Goal: Information Seeking & Learning: Compare options

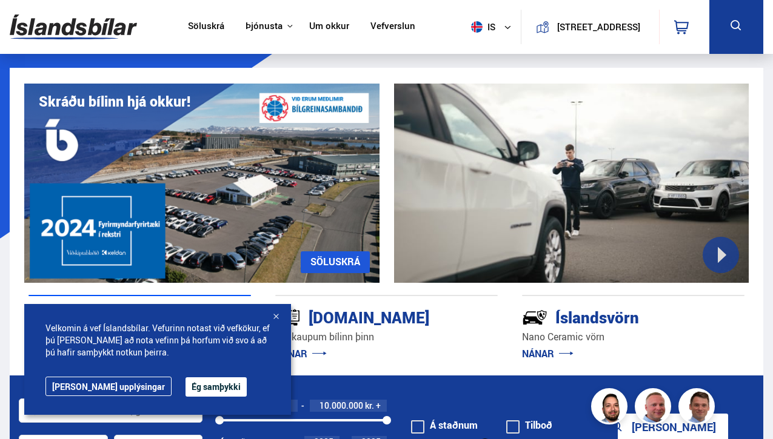
click at [273, 316] on div at bounding box center [276, 318] width 12 height 12
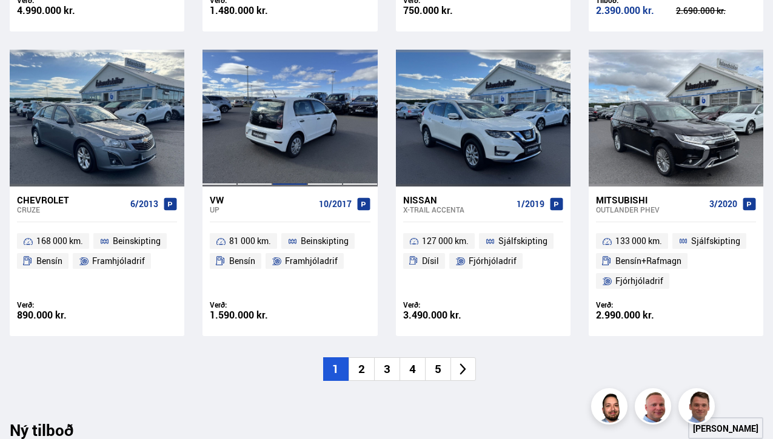
scroll to position [829, 0]
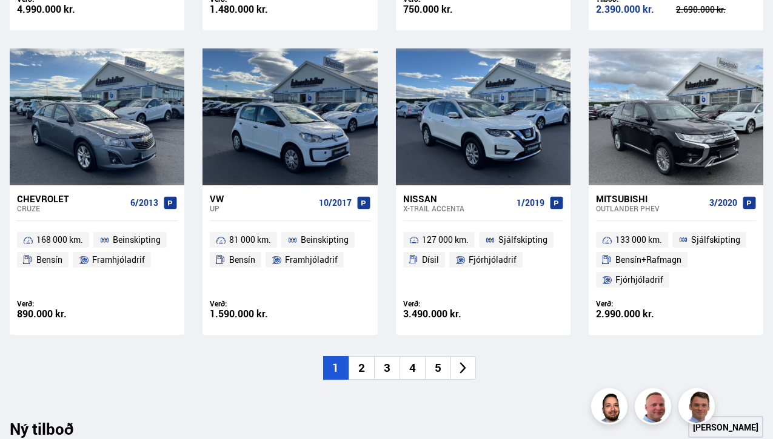
click at [363, 367] on li "2" at bounding box center [361, 368] width 25 height 24
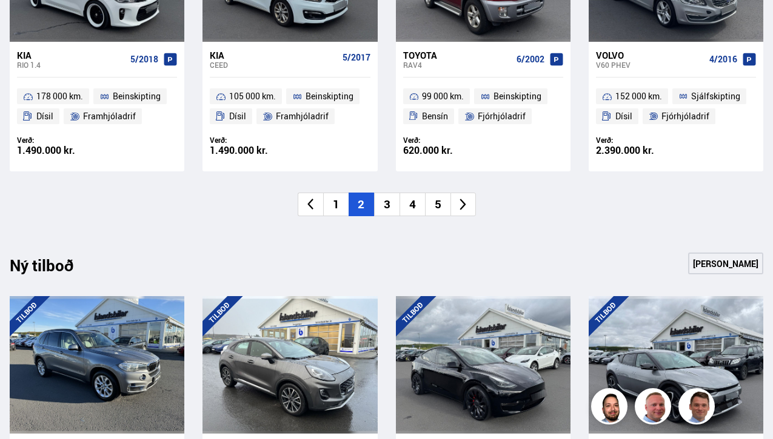
scroll to position [958, 0]
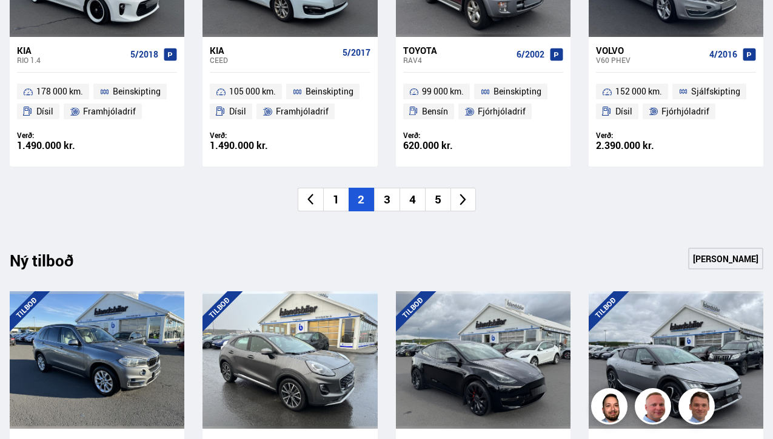
click at [385, 196] on li "3" at bounding box center [386, 200] width 25 height 24
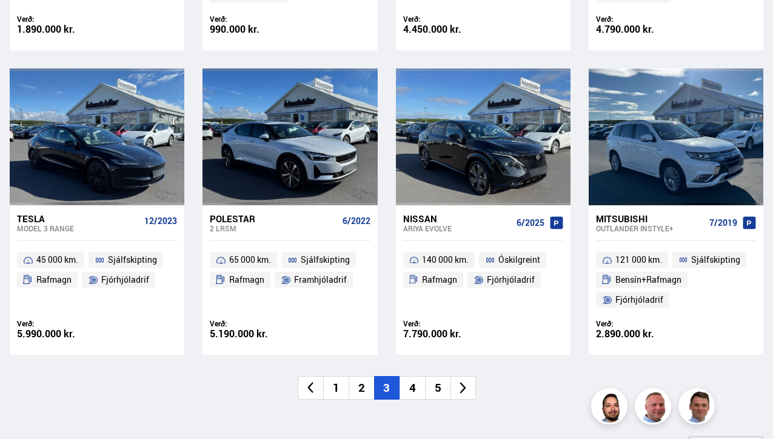
scroll to position [817, 0]
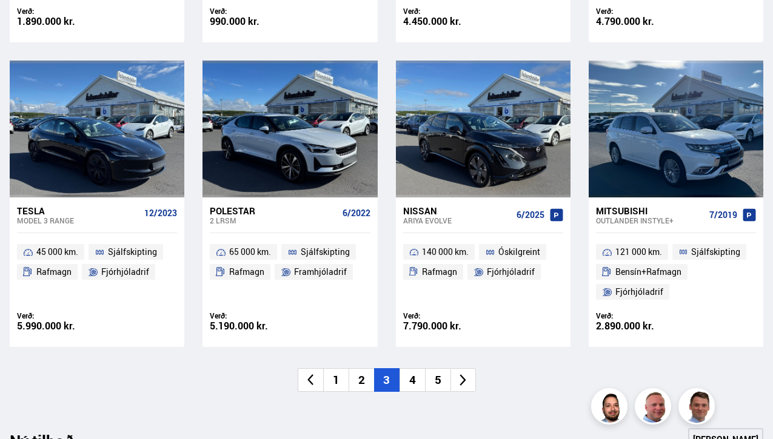
click at [408, 374] on li "4" at bounding box center [411, 381] width 25 height 24
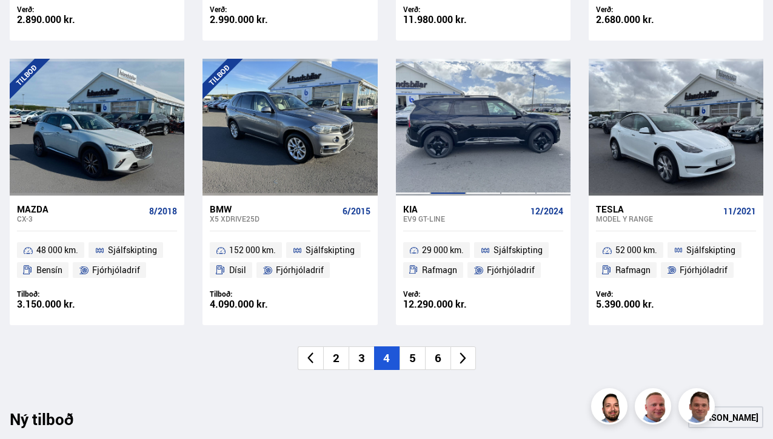
scroll to position [822, 0]
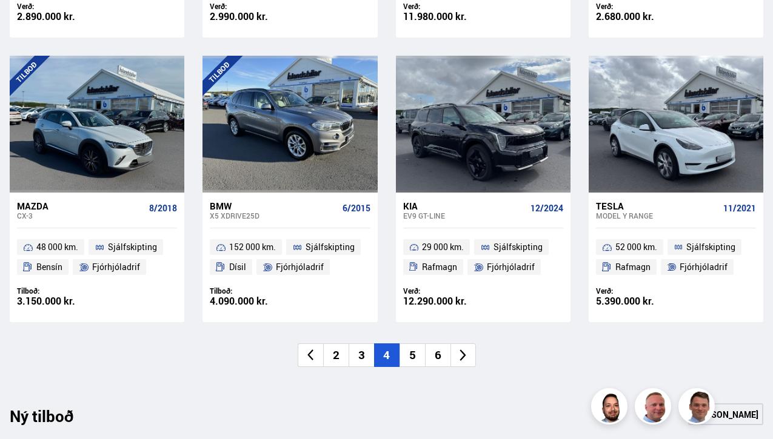
click at [403, 350] on li "5" at bounding box center [411, 356] width 25 height 24
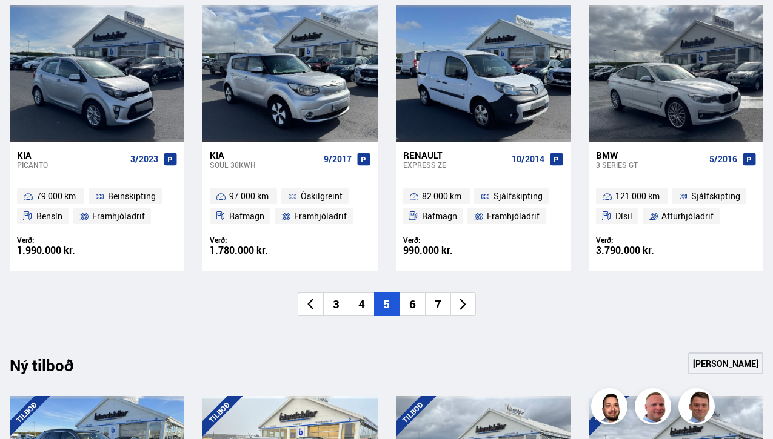
scroll to position [876, 0]
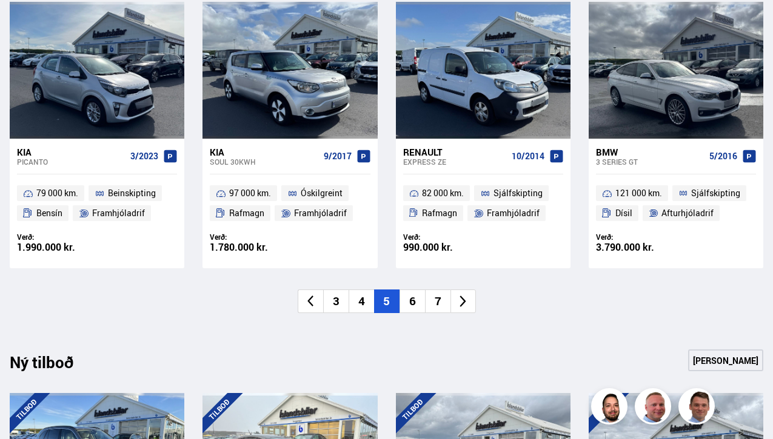
click at [408, 298] on li "6" at bounding box center [411, 302] width 25 height 24
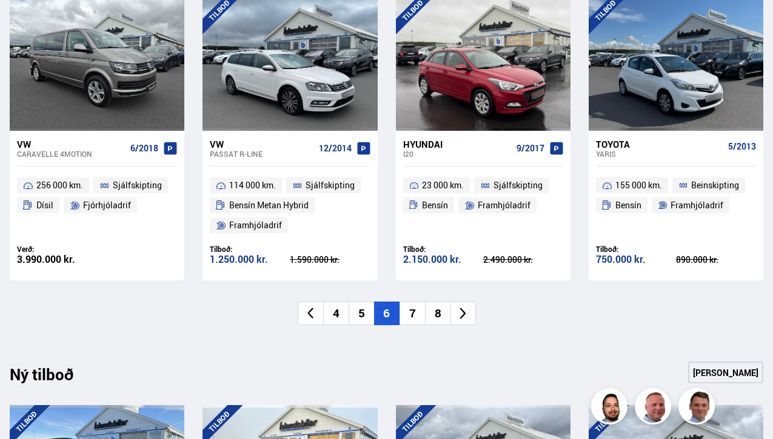
scroll to position [886, 0]
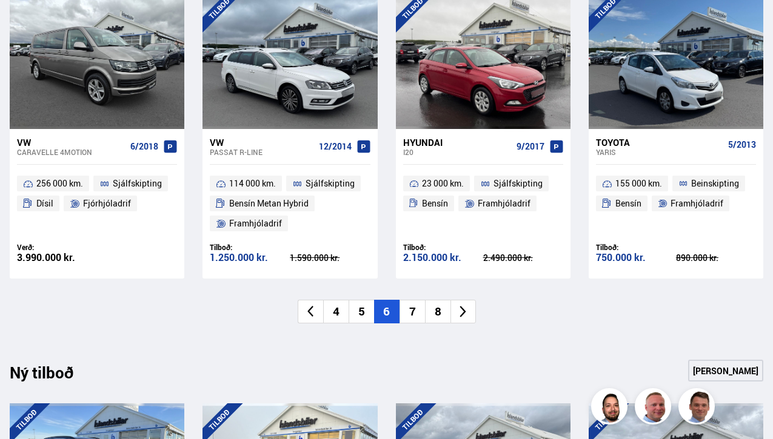
click at [416, 309] on li "7" at bounding box center [411, 312] width 25 height 24
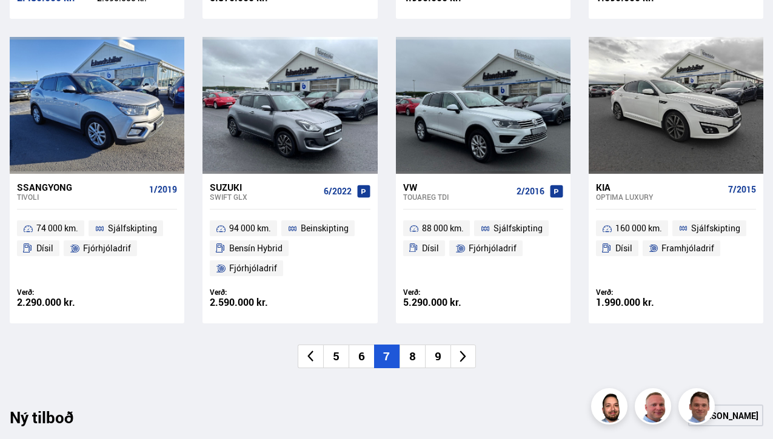
scroll to position [871, 0]
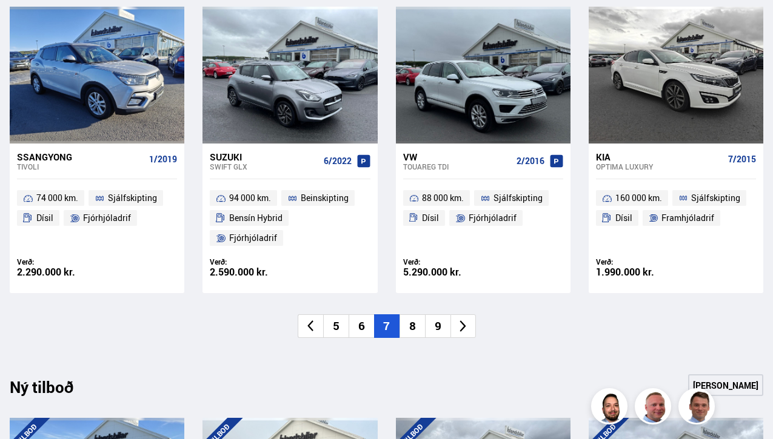
click at [410, 315] on li "8" at bounding box center [411, 327] width 25 height 24
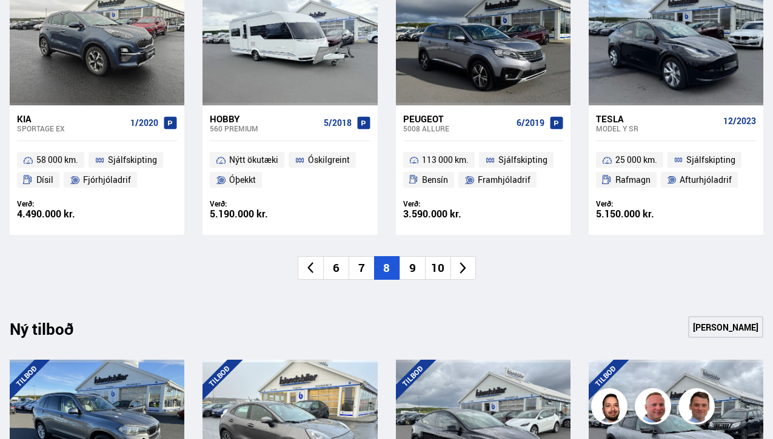
scroll to position [911, 0]
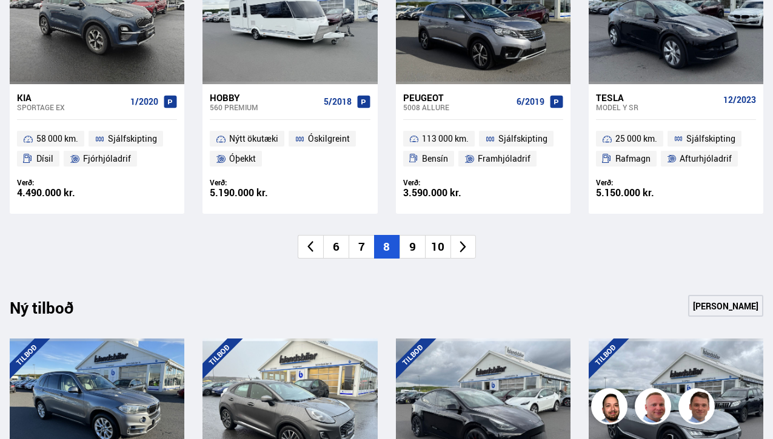
click at [406, 244] on li "9" at bounding box center [411, 247] width 25 height 24
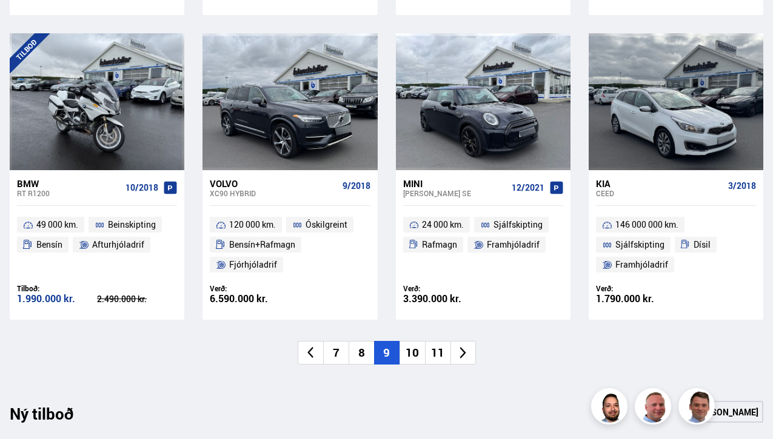
scroll to position [870, 0]
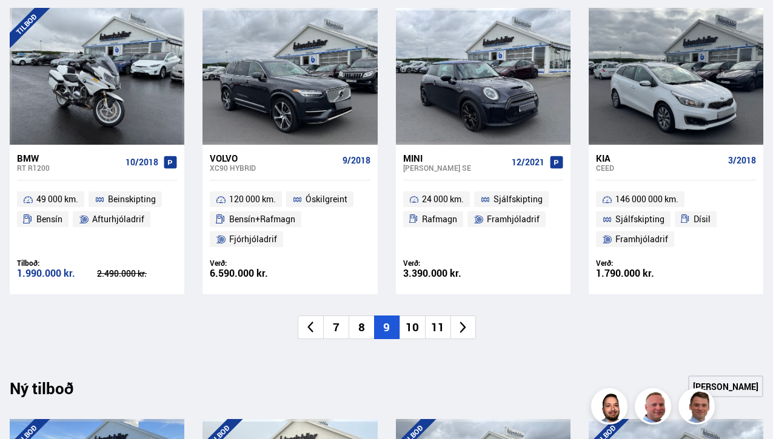
click at [419, 322] on li "10" at bounding box center [411, 328] width 25 height 24
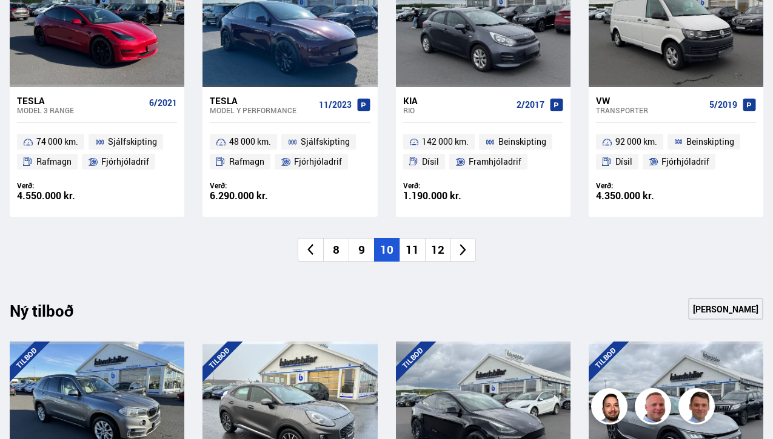
scroll to position [931, 0]
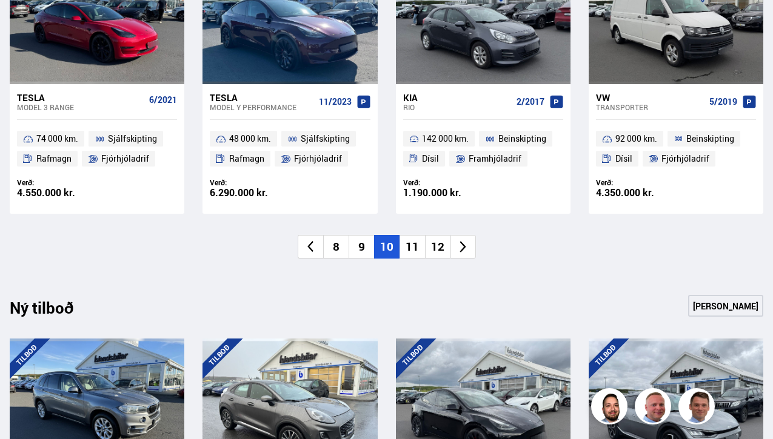
click at [411, 239] on li "11" at bounding box center [411, 247] width 25 height 24
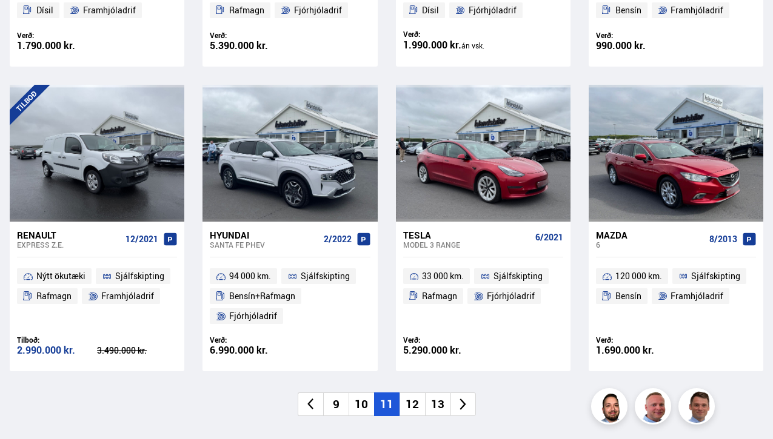
scroll to position [775, 0]
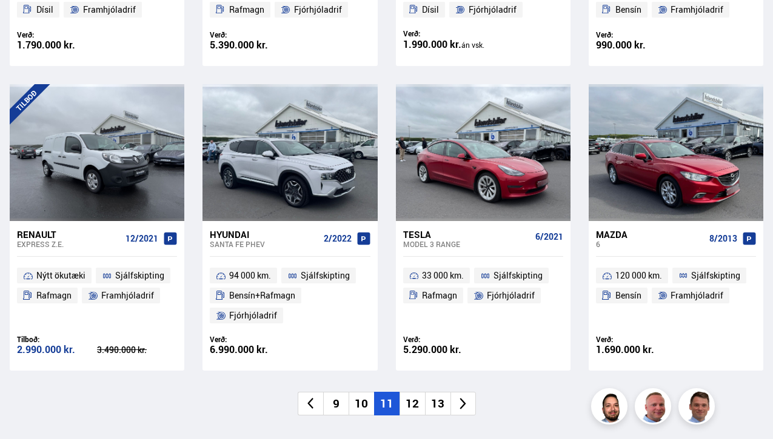
click at [415, 392] on li "12" at bounding box center [411, 404] width 25 height 24
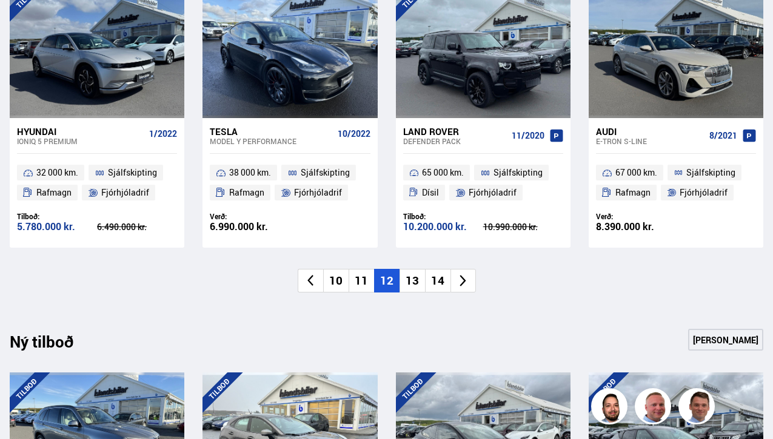
scroll to position [976, 0]
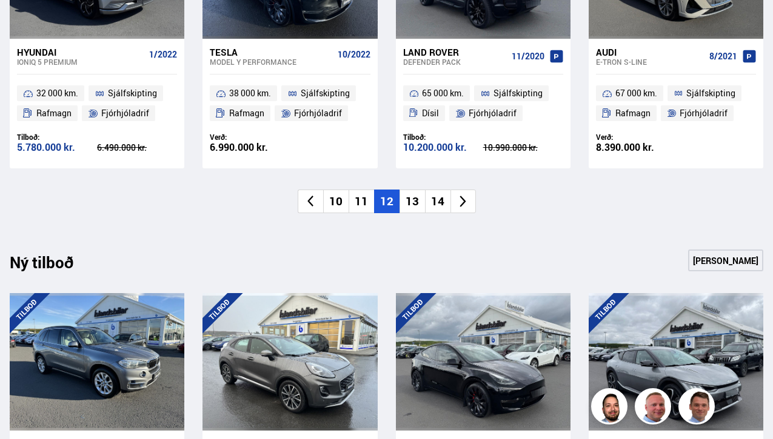
click at [409, 193] on li "13" at bounding box center [411, 202] width 25 height 24
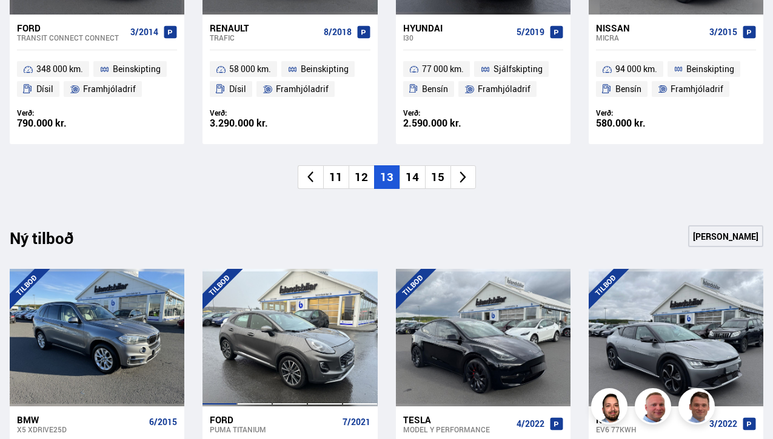
scroll to position [983, 0]
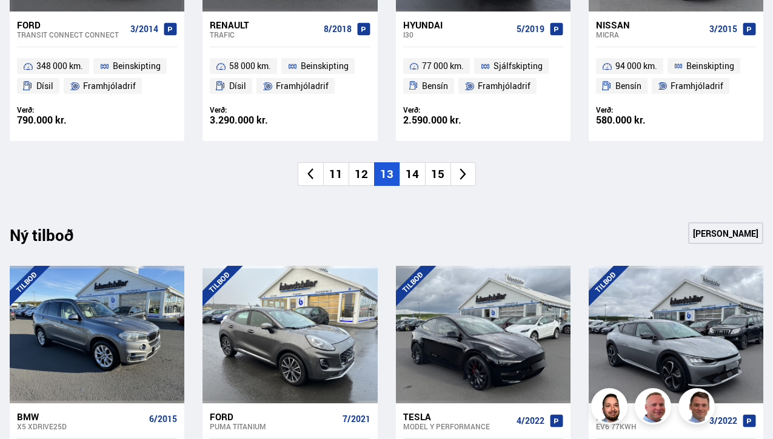
click at [412, 172] on li "14" at bounding box center [411, 174] width 25 height 24
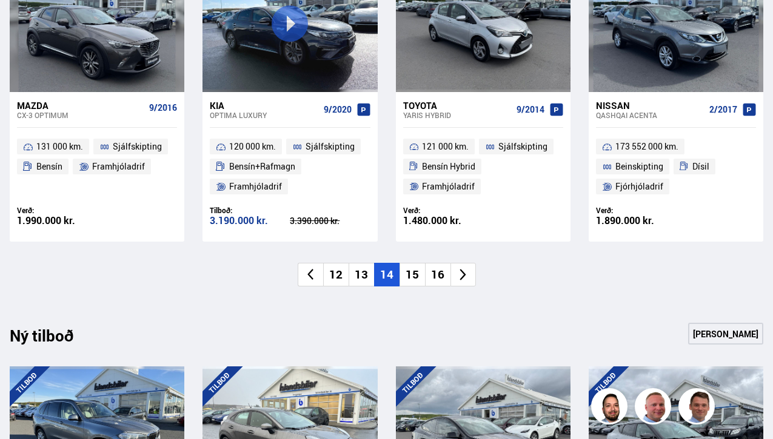
scroll to position [1073, 0]
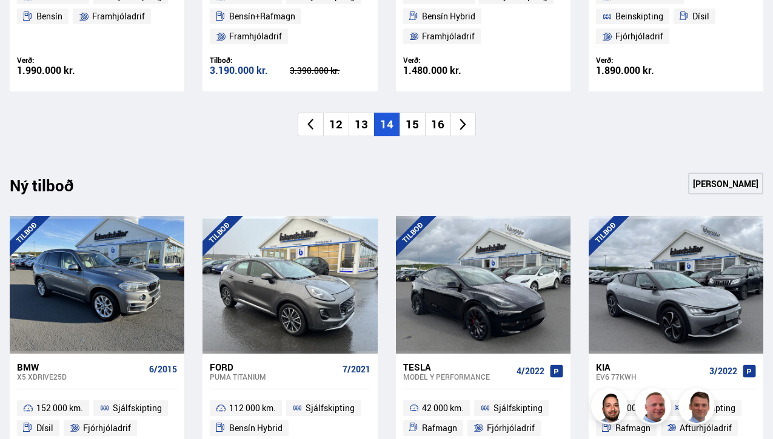
click at [408, 116] on li "15" at bounding box center [411, 125] width 25 height 24
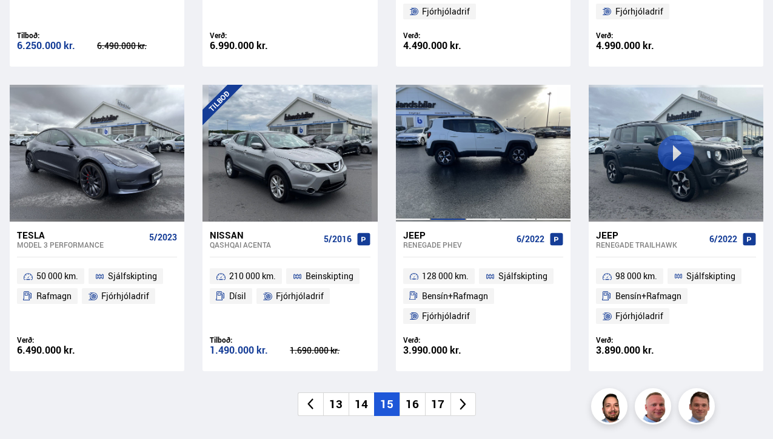
scroll to position [812, 0]
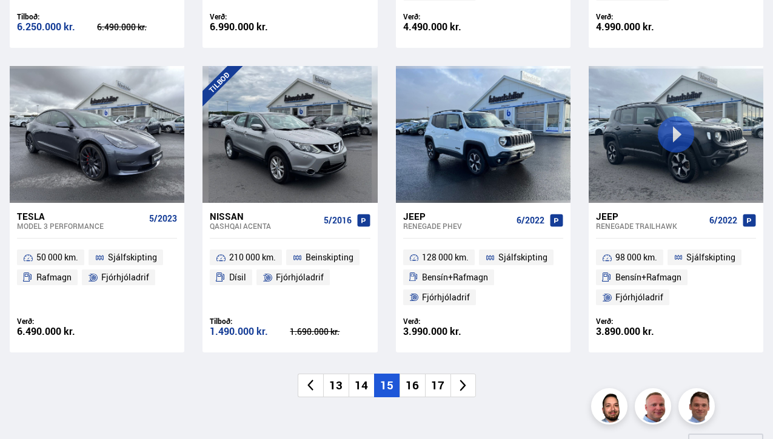
click at [405, 387] on li "16" at bounding box center [411, 386] width 25 height 24
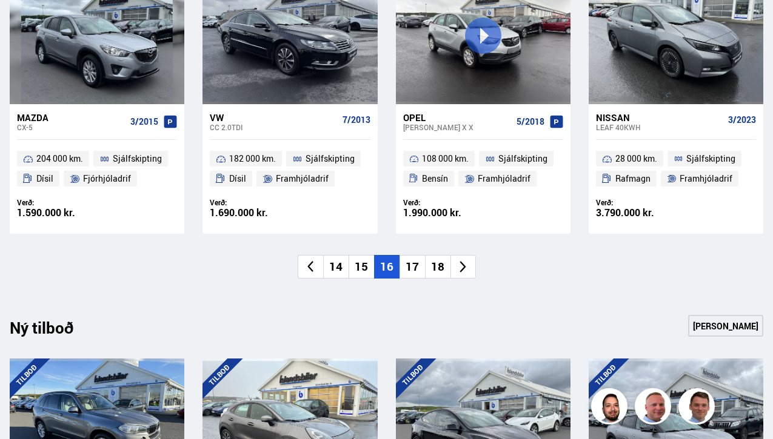
scroll to position [1005, 0]
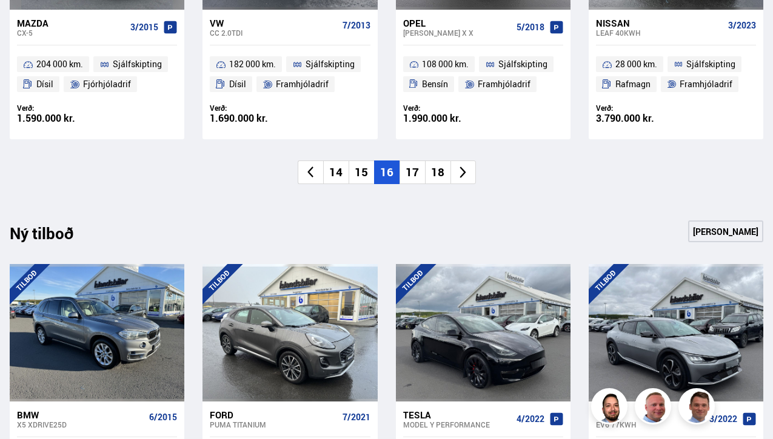
click at [415, 169] on li "17" at bounding box center [411, 173] width 25 height 24
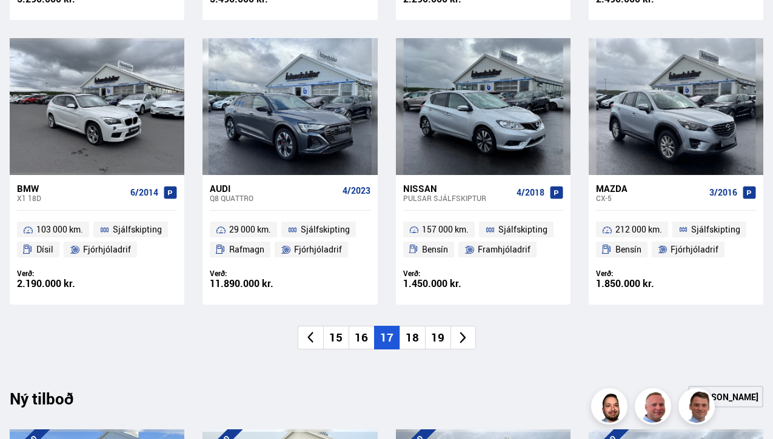
scroll to position [820, 0]
click at [406, 341] on li "18" at bounding box center [411, 338] width 25 height 24
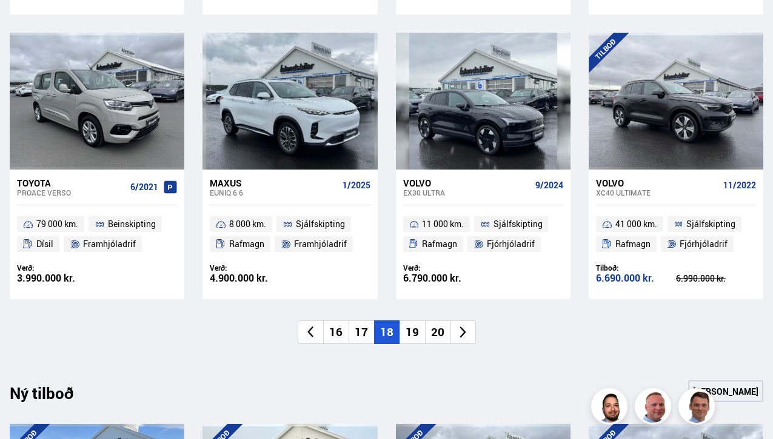
scroll to position [837, 0]
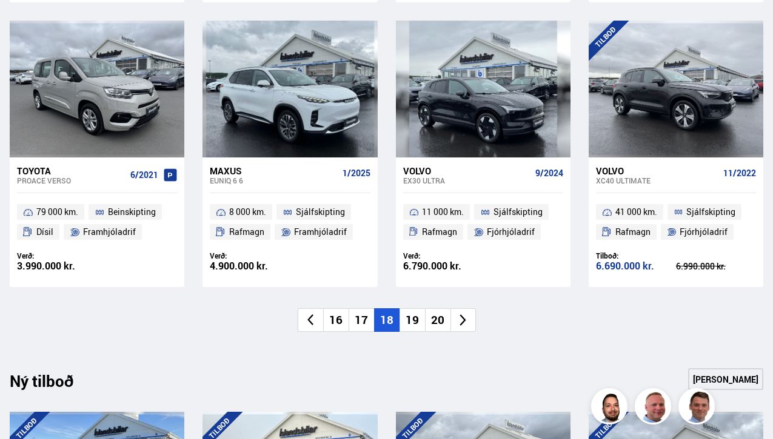
click at [418, 320] on li "19" at bounding box center [411, 321] width 25 height 24
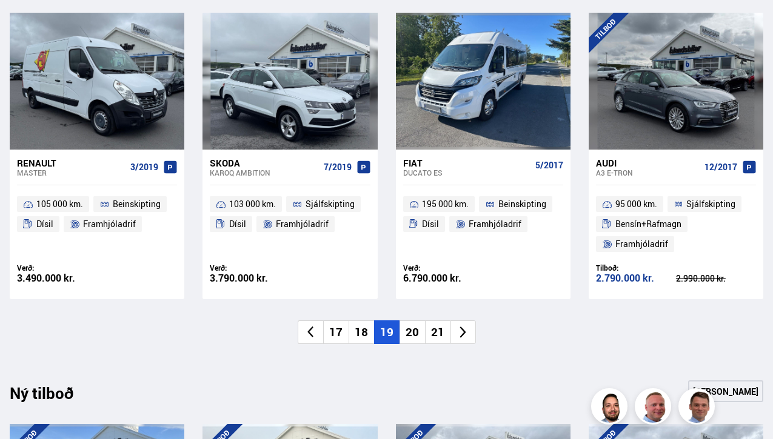
scroll to position [882, 0]
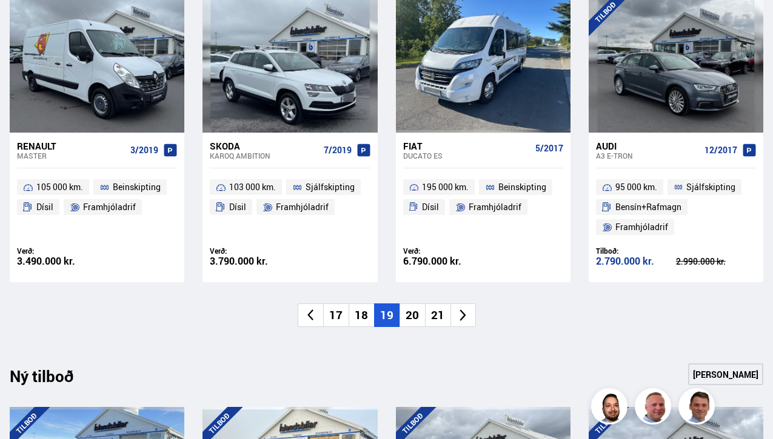
click at [410, 314] on li "20" at bounding box center [411, 316] width 25 height 24
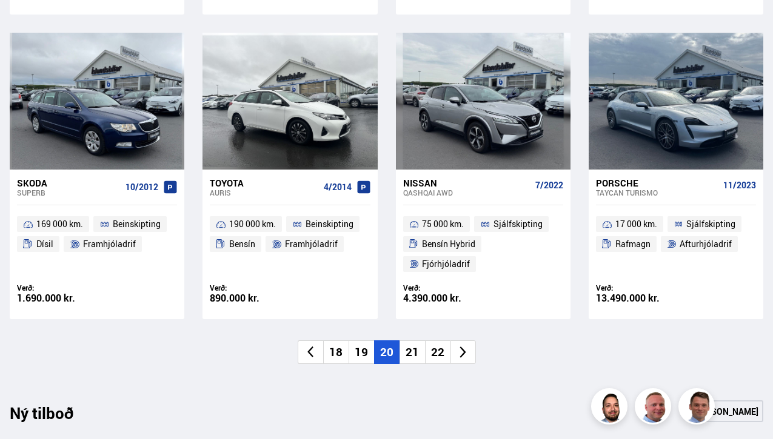
scroll to position [844, 0]
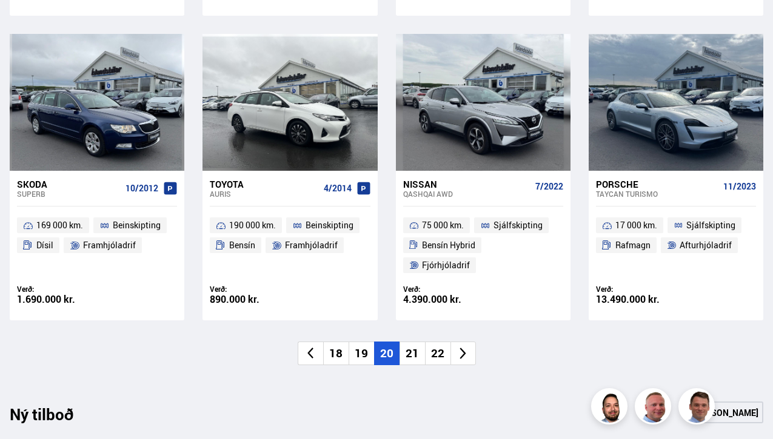
click at [415, 342] on li "21" at bounding box center [411, 354] width 25 height 24
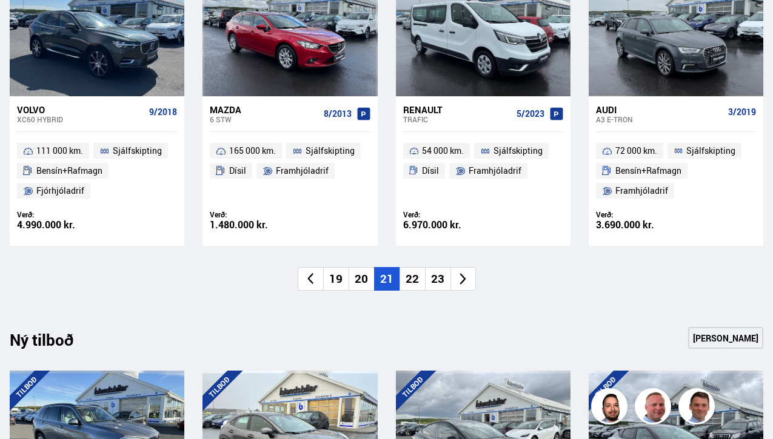
scroll to position [941, 0]
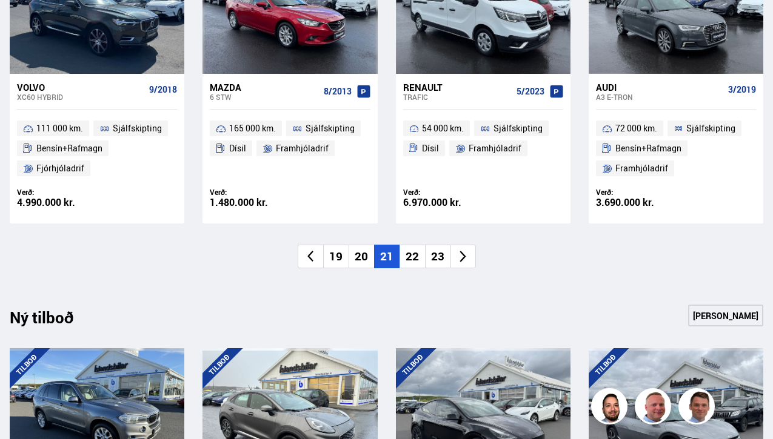
click at [406, 258] on li "22" at bounding box center [411, 257] width 25 height 24
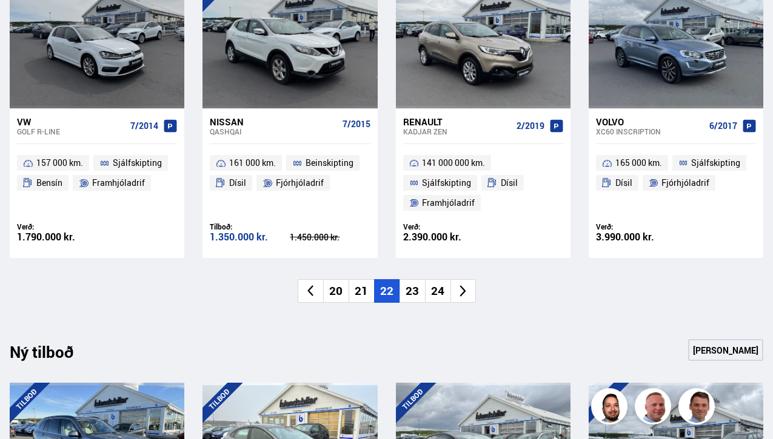
scroll to position [907, 0]
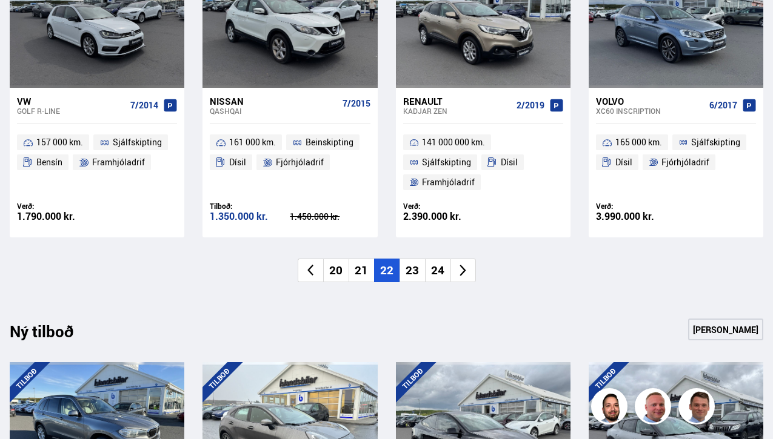
click at [361, 271] on li "21" at bounding box center [361, 271] width 25 height 24
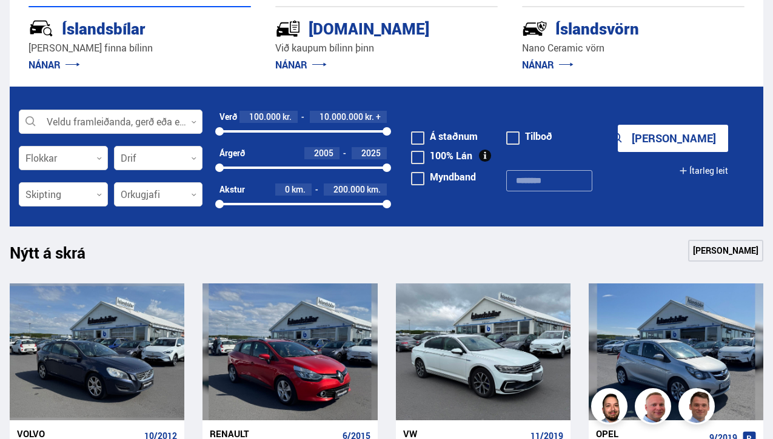
scroll to position [290, 0]
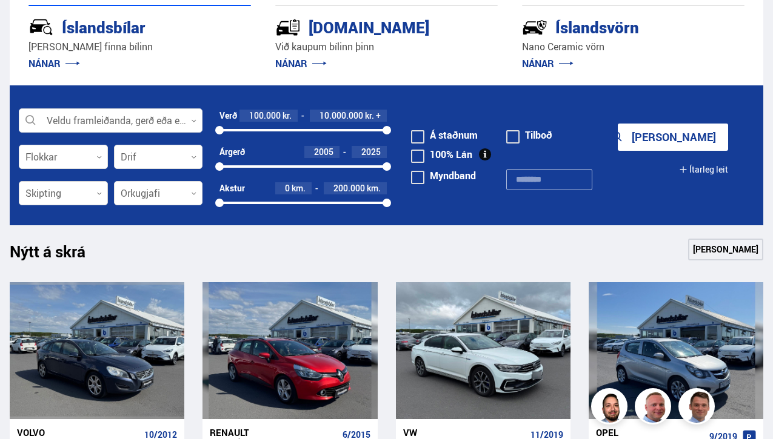
click at [97, 192] on icon at bounding box center [98, 193] width 5 height 5
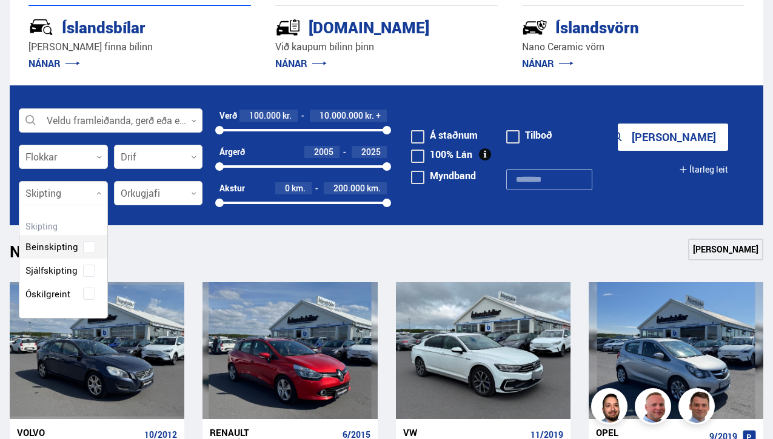
scroll to position [111, 87]
click at [78, 269] on div "Beinskipting Sjálfskipting Óskilgreint" at bounding box center [63, 262] width 88 height 89
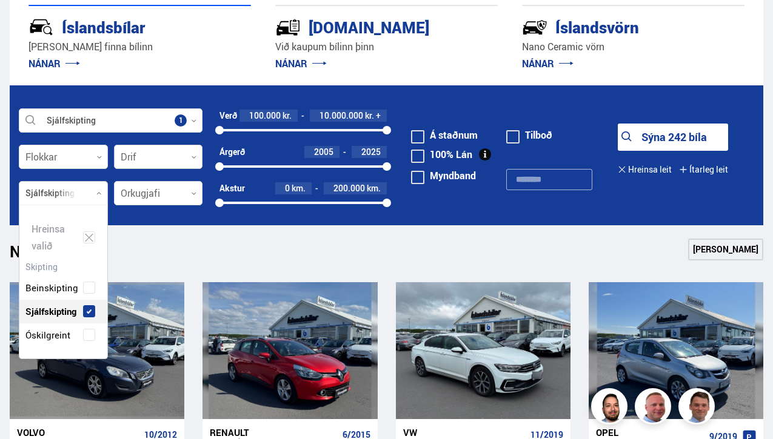
click at [161, 152] on div at bounding box center [158, 157] width 89 height 24
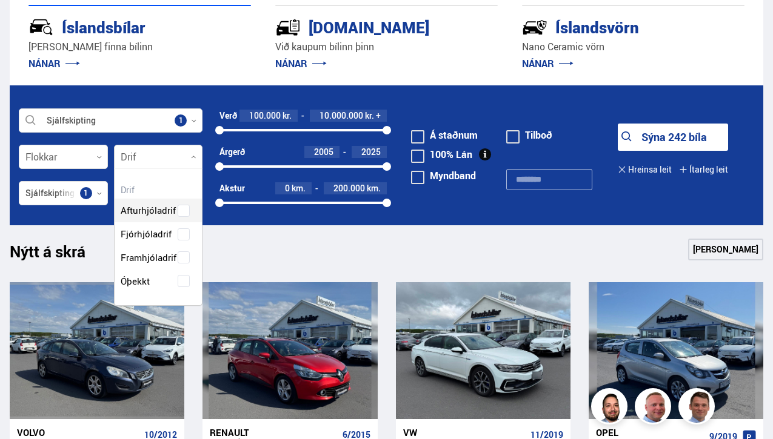
scroll to position [134, 87]
click at [155, 237] on div "Afturhjóladrif Fjórhjóladrif Framhjóladrif Óþekkt" at bounding box center [159, 237] width 88 height 112
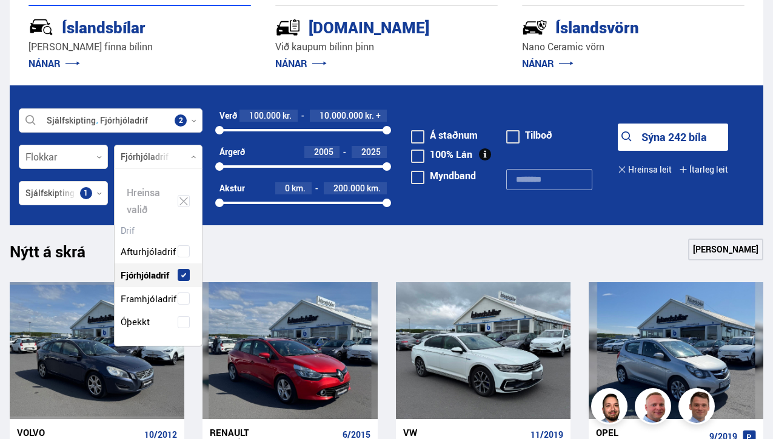
scroll to position [174, 87]
click at [76, 252] on h1 "Nýtt á skrá" at bounding box center [58, 254] width 97 height 25
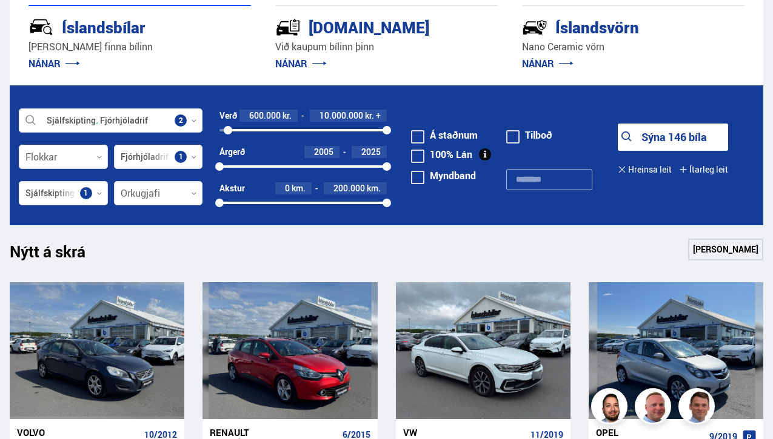
drag, startPoint x: 219, startPoint y: 132, endPoint x: 228, endPoint y: 132, distance: 8.5
click at [228, 132] on div at bounding box center [228, 130] width 8 height 8
drag, startPoint x: 386, startPoint y: 129, endPoint x: 294, endPoint y: 132, distance: 92.2
click at [294, 132] on div at bounding box center [294, 130] width 8 height 8
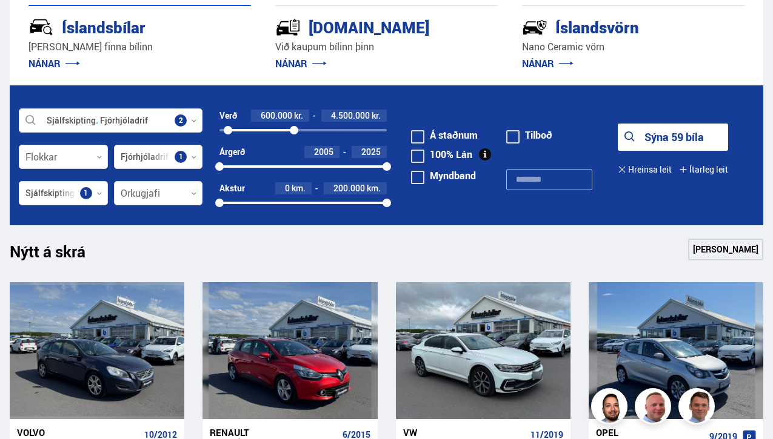
click at [272, 133] on div "600000 4500000" at bounding box center [302, 130] width 167 height 11
click at [246, 131] on div at bounding box center [250, 130] width 44 height 2
click at [234, 126] on div "1700000 3200000" at bounding box center [302, 130] width 167 height 11
drag, startPoint x: 237, startPoint y: 129, endPoint x: 227, endPoint y: 127, distance: 9.9
click at [227, 127] on div at bounding box center [227, 130] width 8 height 8
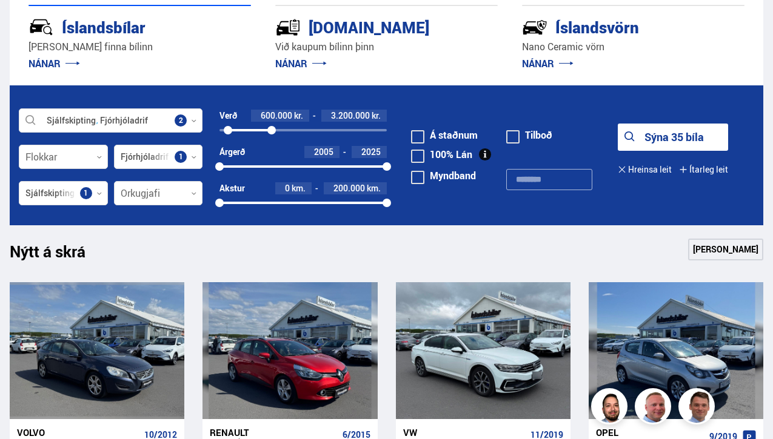
click at [256, 128] on div "600000 3200000" at bounding box center [302, 130] width 167 height 11
click at [265, 130] on div "600000 2300000" at bounding box center [302, 130] width 167 height 2
click at [246, 128] on div "600000 2800000" at bounding box center [302, 130] width 167 height 11
click at [235, 129] on div "1700000 2800000" at bounding box center [302, 130] width 167 height 2
click at [227, 130] on div "1000000 2800000" at bounding box center [302, 130] width 167 height 2
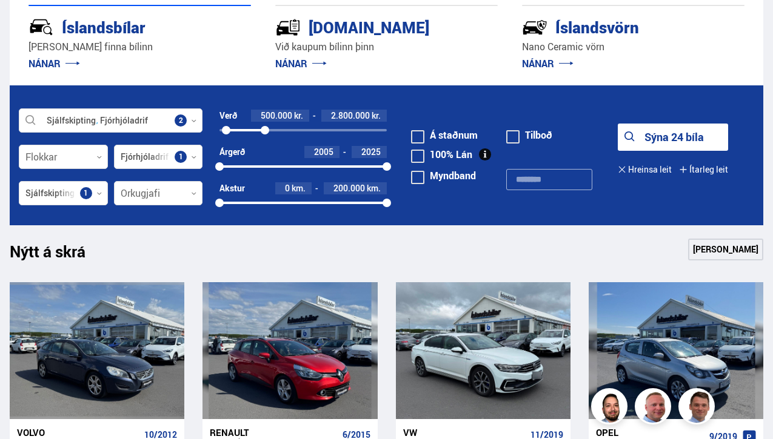
click at [230, 129] on div at bounding box center [226, 130] width 8 height 8
click at [227, 129] on div at bounding box center [227, 130] width 8 height 8
drag, startPoint x: 264, startPoint y: 130, endPoint x: 242, endPoint y: 130, distance: 22.4
click at [242, 130] on div at bounding box center [242, 130] width 8 height 8
click at [419, 135] on span at bounding box center [417, 136] width 13 height 13
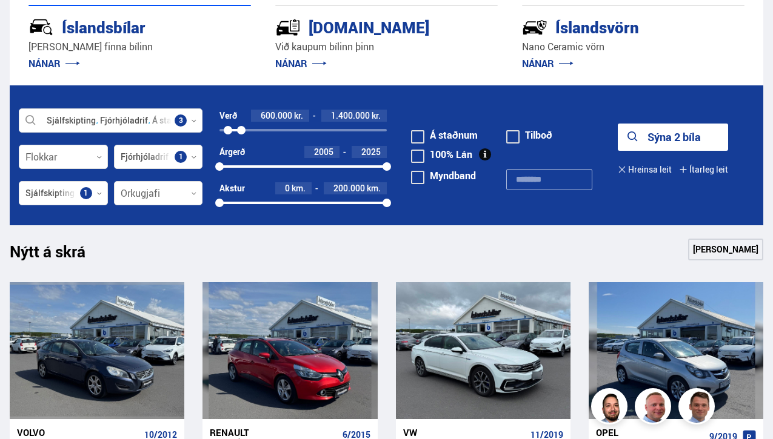
click at [668, 135] on button "Sýna 2 bíla" at bounding box center [673, 137] width 110 height 27
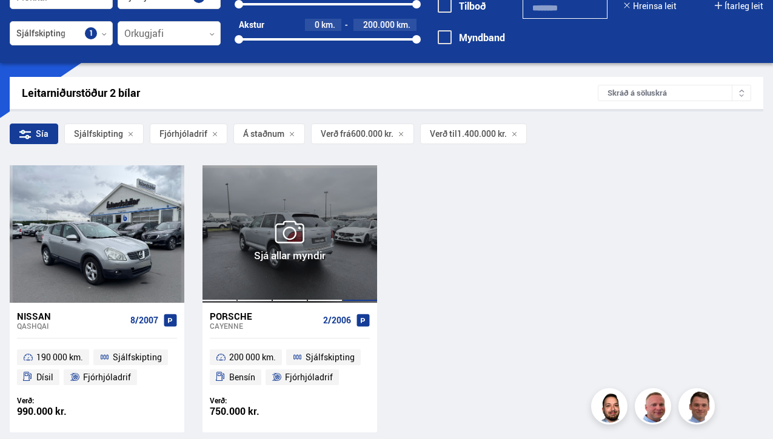
scroll to position [132, 0]
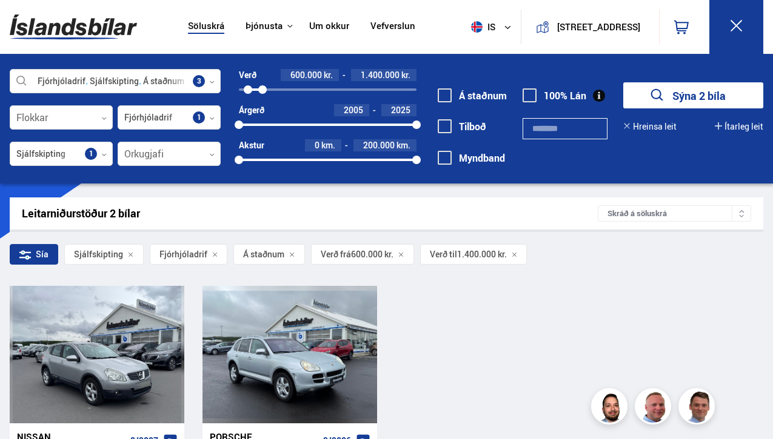
click at [441, 92] on span at bounding box center [445, 96] width 14 height 14
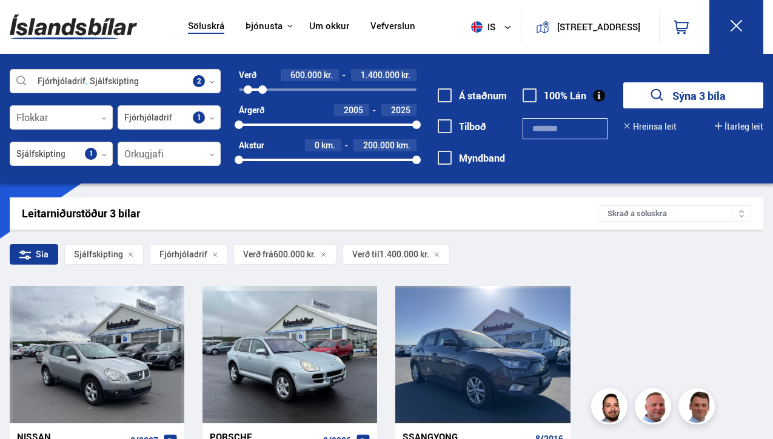
click at [675, 86] on button "Sýna 3 bíla" at bounding box center [693, 95] width 140 height 26
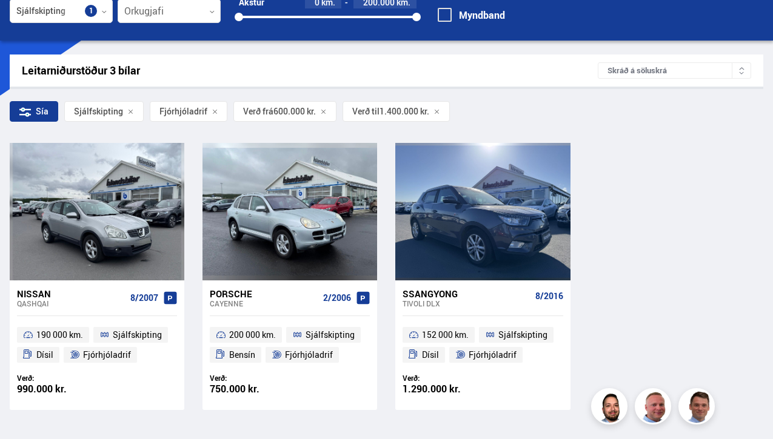
scroll to position [145, 0]
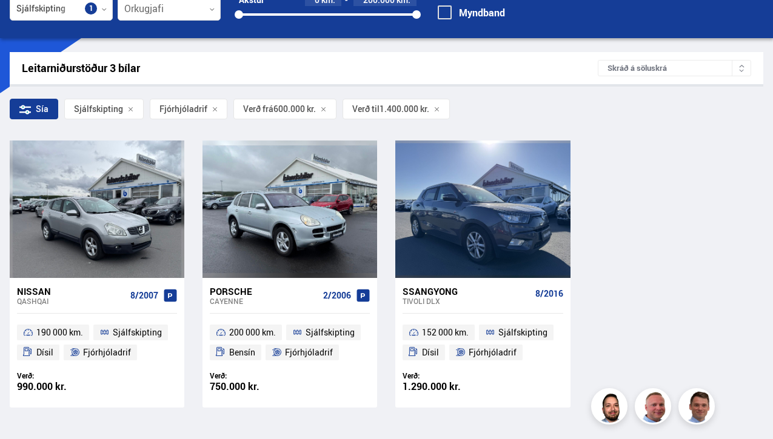
click at [476, 291] on div "Ssangyong" at bounding box center [466, 291] width 127 height 11
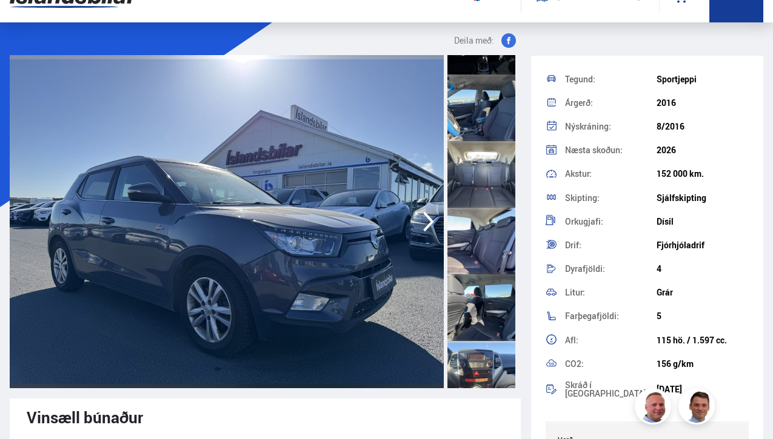
scroll to position [620, 0]
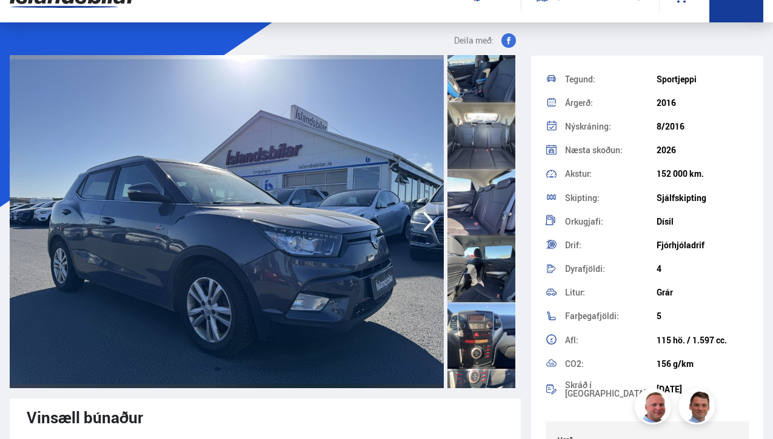
click at [470, 331] on div at bounding box center [481, 335] width 68 height 67
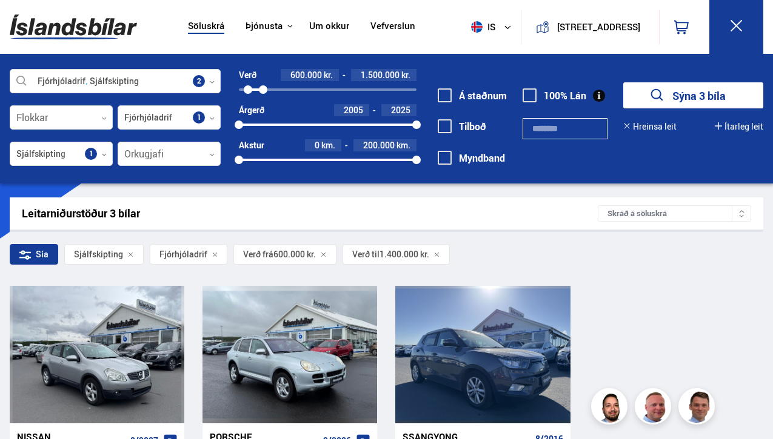
click at [262, 92] on div at bounding box center [263, 89] width 8 height 8
click at [264, 92] on div at bounding box center [263, 89] width 8 height 8
